Goal: Complete application form

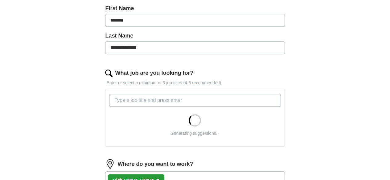
scroll to position [139, 0]
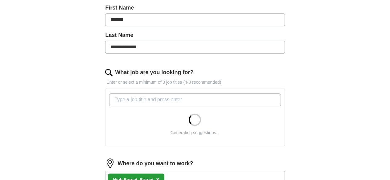
drag, startPoint x: 149, startPoint y: 47, endPoint x: 115, endPoint y: 46, distance: 34.2
click at [115, 46] on div "**********" at bounding box center [195, 115] width 237 height 401
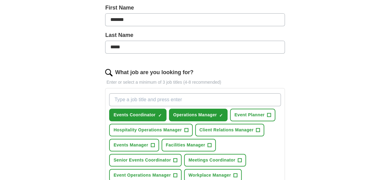
type input "*****"
click at [340, 69] on div "ApplyIQ Let ApplyIQ do the hard work of searching and applying for jobs. Just t…" at bounding box center [195, 122] width 316 height 485
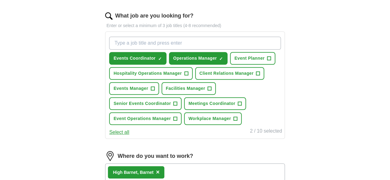
scroll to position [204, 0]
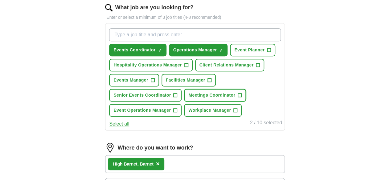
click at [238, 98] on span "+" at bounding box center [240, 95] width 4 height 5
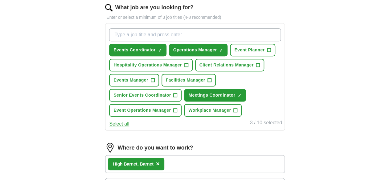
click at [129, 128] on button "Select all" at bounding box center [119, 124] width 20 height 7
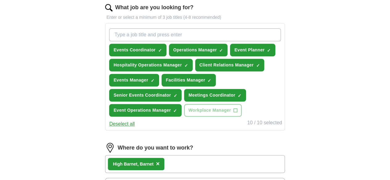
click at [135, 128] on button "Deselect all" at bounding box center [122, 124] width 26 height 7
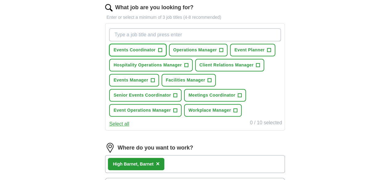
click at [166, 45] on button "Events Coordinator +" at bounding box center [137, 50] width 57 height 13
click at [212, 42] on div "Events Coordinator ✓ × Operations Manager + Event Planner + Hospitality Operati…" at bounding box center [195, 72] width 174 height 93
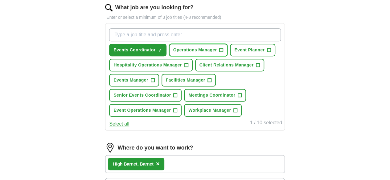
click at [215, 47] on span "Operations Manager" at bounding box center [195, 50] width 44 height 6
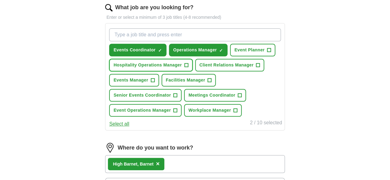
click at [182, 65] on span "Hospitality Operations Manager" at bounding box center [147, 65] width 68 height 6
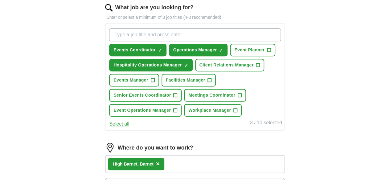
click at [171, 96] on span "Senior Events Coordinator" at bounding box center [141, 95] width 57 height 6
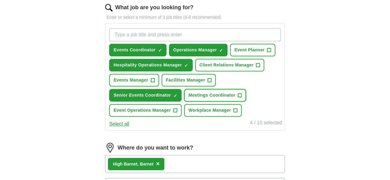
click at [184, 102] on button "Meetings Coordinator +" at bounding box center [215, 95] width 62 height 13
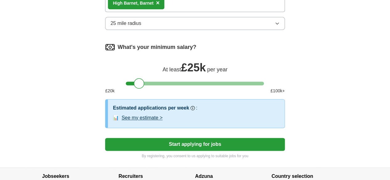
scroll to position [381, 0]
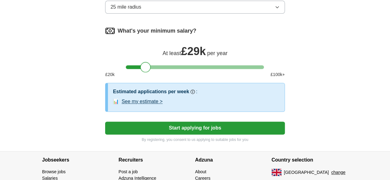
drag, startPoint x: 139, startPoint y: 77, endPoint x: 145, endPoint y: 82, distance: 7.7
click at [145, 72] on div at bounding box center [145, 67] width 10 height 10
click at [191, 135] on button "Start applying for jobs" at bounding box center [194, 128] width 179 height 13
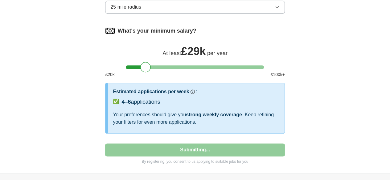
select select "**"
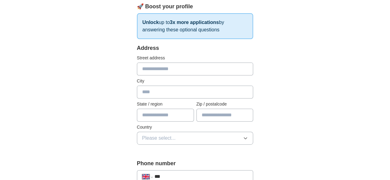
scroll to position [118, 0]
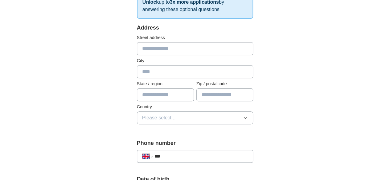
click at [163, 51] on input "text" at bounding box center [195, 48] width 117 height 13
type input "**********"
click at [137, 73] on input "text" at bounding box center [195, 71] width 117 height 13
type input "******"
click at [137, 95] on input "text" at bounding box center [165, 94] width 57 height 13
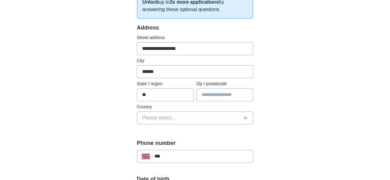
type input "*"
type input "******"
click at [217, 95] on input "text" at bounding box center [224, 94] width 57 height 13
type input "*******"
click at [203, 121] on button "Please select..." at bounding box center [195, 118] width 117 height 13
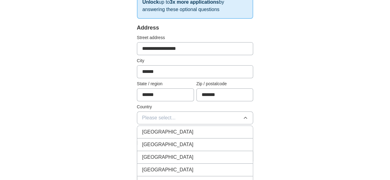
click at [199, 130] on div "[GEOGRAPHIC_DATA]" at bounding box center [195, 132] width 106 height 7
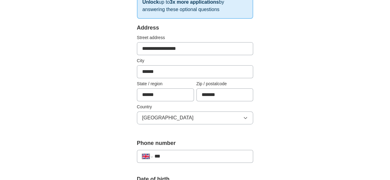
click at [155, 155] on input "***" at bounding box center [201, 156] width 94 height 7
type input "**********"
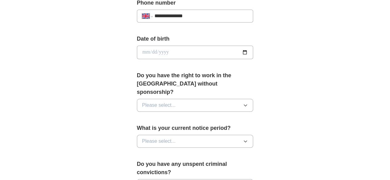
scroll to position [264, 0]
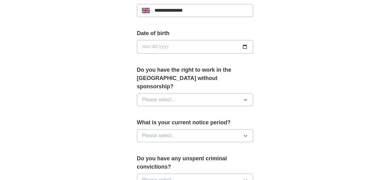
click at [253, 48] on input "date" at bounding box center [195, 47] width 117 height 14
type input "**********"
click at [184, 93] on button "Please select..." at bounding box center [195, 99] width 117 height 13
click at [159, 110] on li "Yes" at bounding box center [195, 114] width 116 height 13
click at [189, 129] on button "Please select..." at bounding box center [195, 135] width 117 height 13
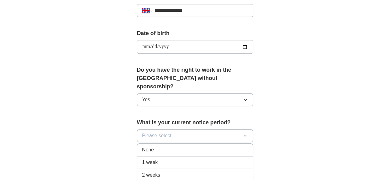
click at [146, 172] on div "2 weeks" at bounding box center [195, 175] width 106 height 7
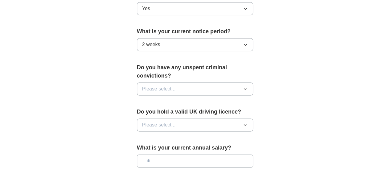
scroll to position [360, 0]
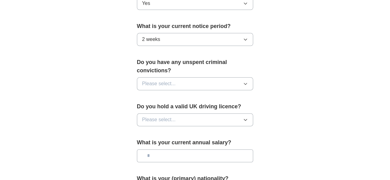
click at [251, 77] on button "Please select..." at bounding box center [195, 83] width 117 height 13
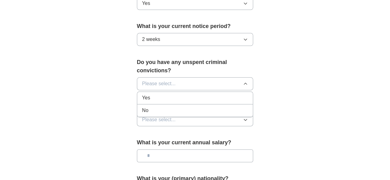
click at [186, 107] on div "No" at bounding box center [195, 110] width 106 height 7
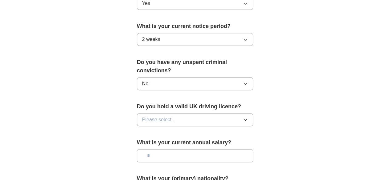
click at [186, 113] on button "Please select..." at bounding box center [195, 119] width 117 height 13
click at [158, 143] on div "No" at bounding box center [195, 146] width 106 height 7
click at [179, 150] on input "text" at bounding box center [195, 156] width 117 height 13
type input "*******"
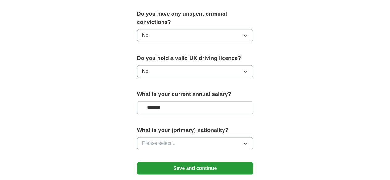
scroll to position [434, 0]
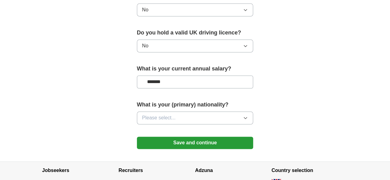
click at [248, 116] on icon "button" at bounding box center [245, 118] width 5 height 5
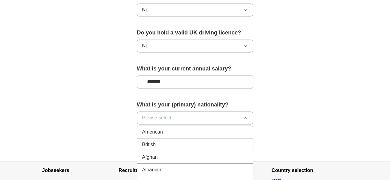
click at [202, 112] on button "Please select..." at bounding box center [195, 118] width 117 height 13
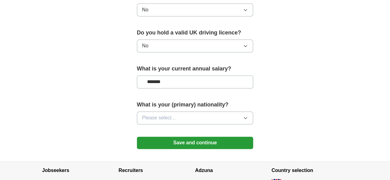
click at [241, 112] on button "Please select..." at bounding box center [195, 118] width 117 height 13
drag, startPoint x: 268, startPoint y: 118, endPoint x: 258, endPoint y: 98, distance: 22.5
click at [248, 116] on icon "button" at bounding box center [245, 118] width 5 height 5
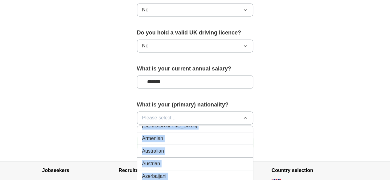
scroll to position [215, 0]
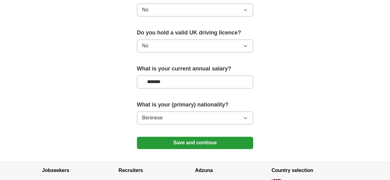
click at [187, 112] on button "Beninese" at bounding box center [195, 118] width 117 height 13
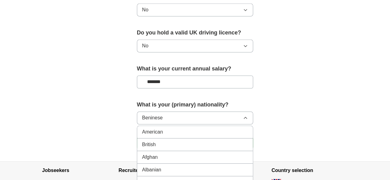
drag, startPoint x: 262, startPoint y: 116, endPoint x: 265, endPoint y: 115, distance: 3.5
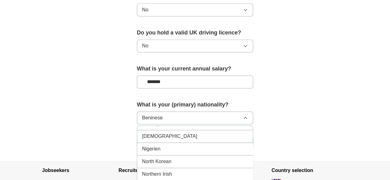
scroll to position [1721, 0]
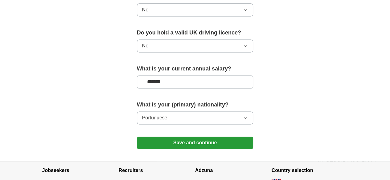
click at [185, 137] on button "Save and continue" at bounding box center [195, 143] width 117 height 12
